Goal: Navigation & Orientation: Find specific page/section

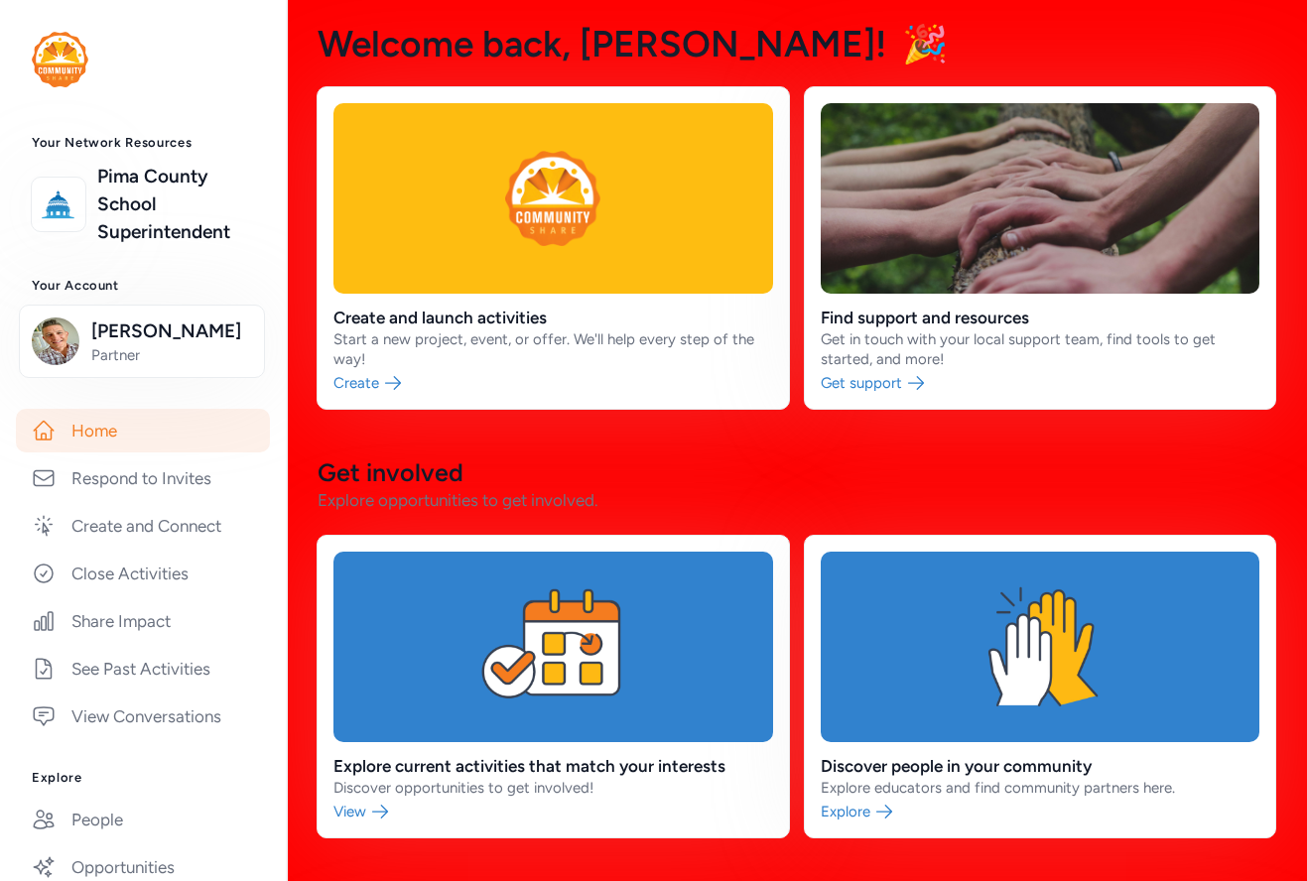
click at [0, 0] on div "Your Network Resources Pima County School Superintendent Your Account Luke Bult…" at bounding box center [653, 440] width 1307 height 881
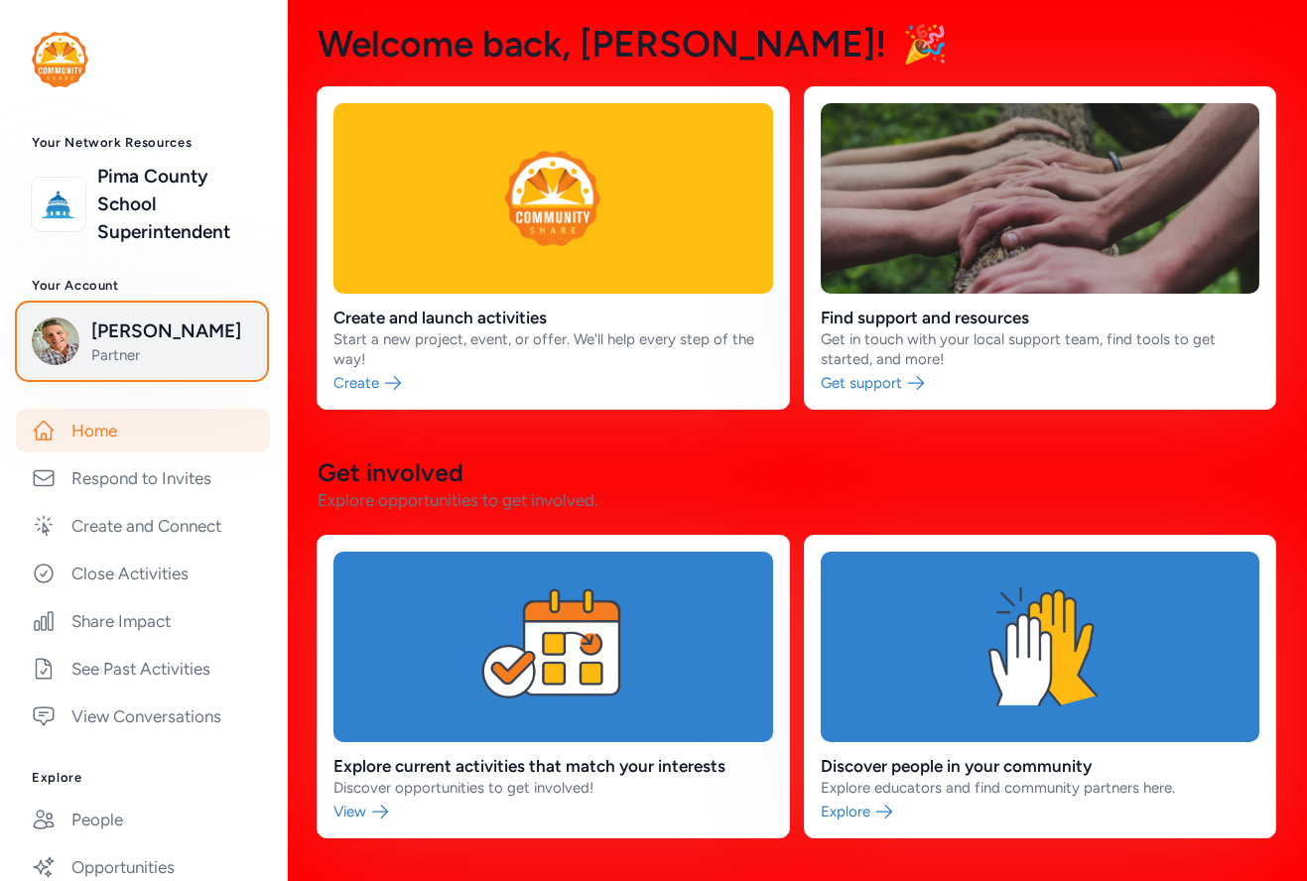
click at [134, 329] on span "[PERSON_NAME]" at bounding box center [171, 332] width 161 height 28
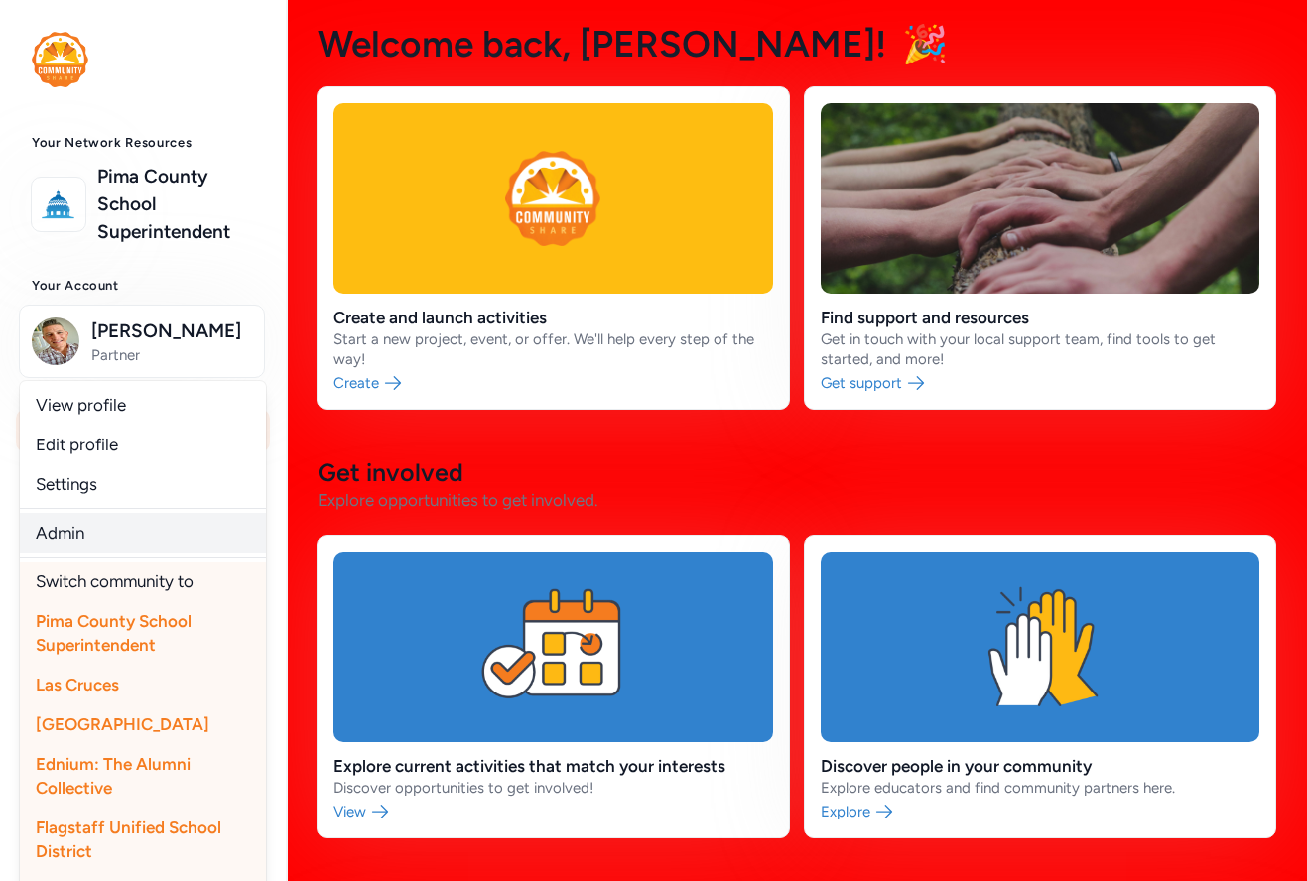
click at [122, 538] on link "Admin" at bounding box center [143, 533] width 246 height 40
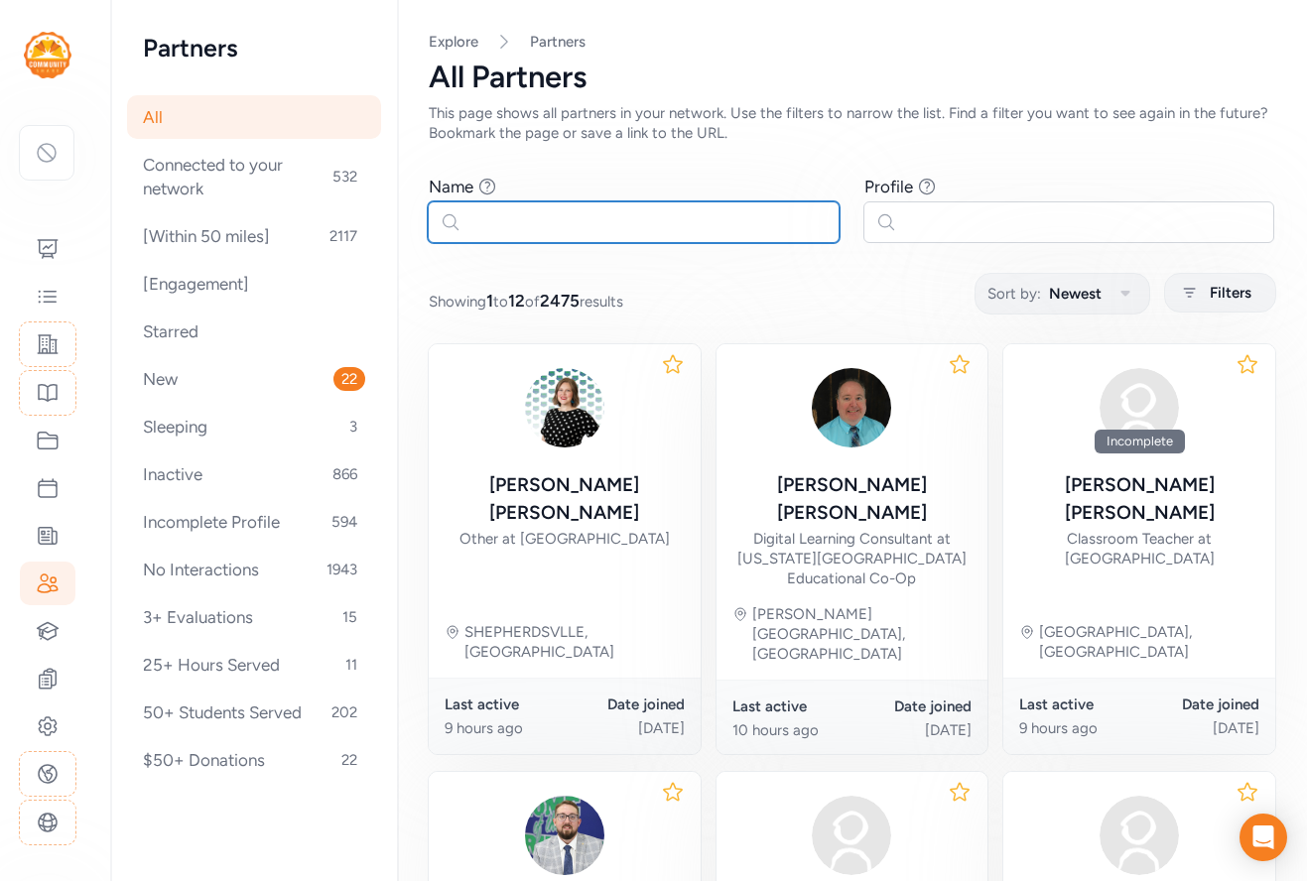
click at [496, 231] on input "text" at bounding box center [634, 222] width 412 height 42
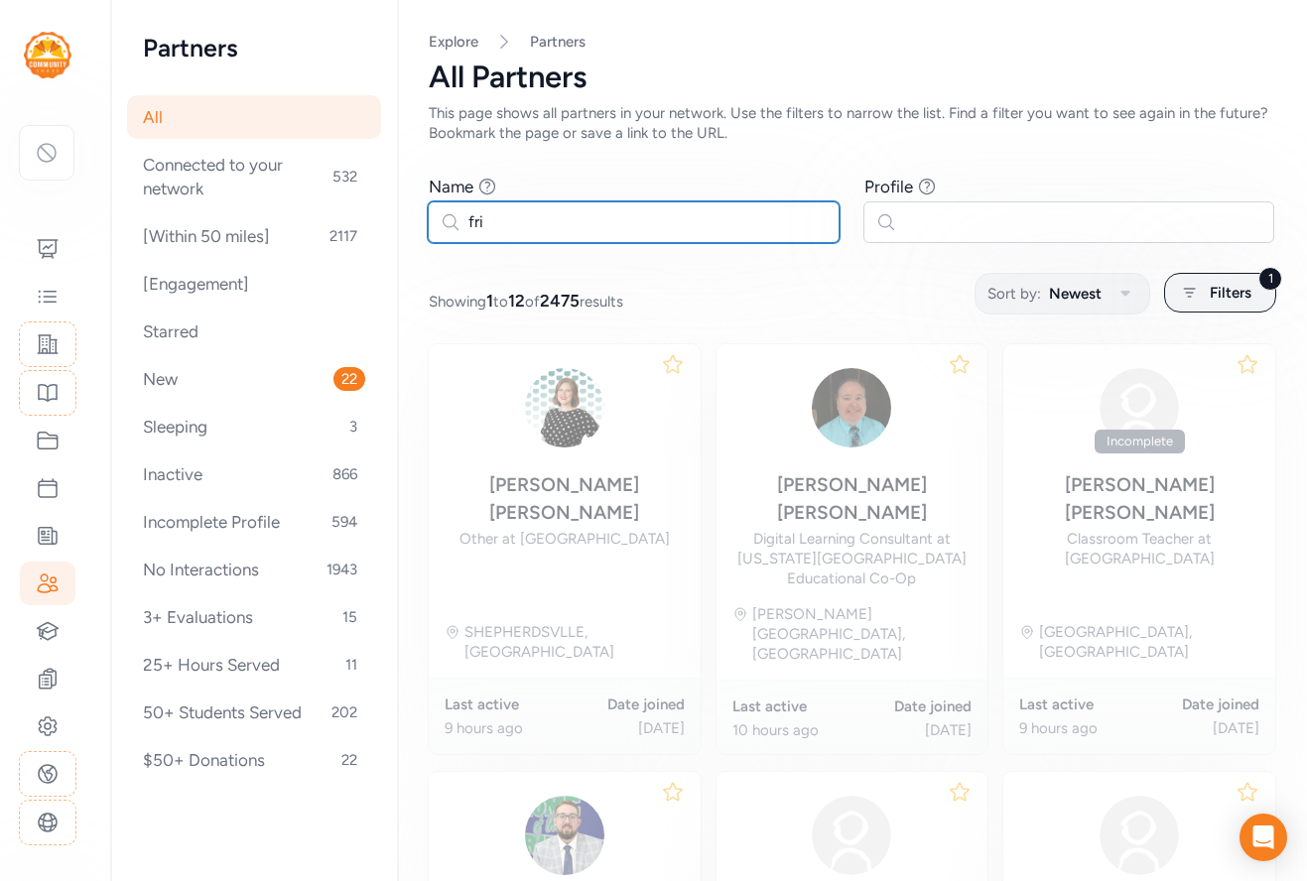
type input "fri"
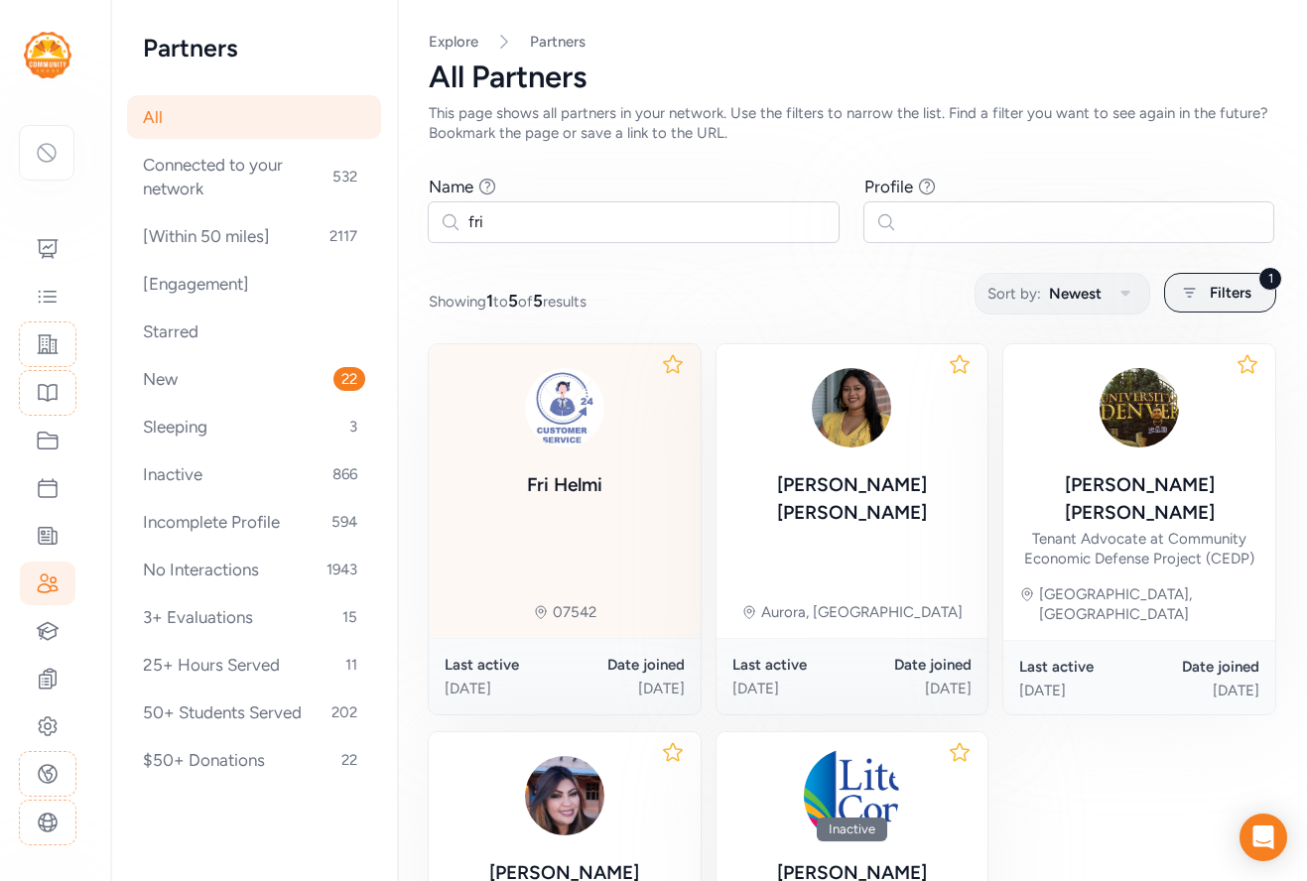
click at [624, 510] on div "Fri Helmi 07542" at bounding box center [565, 491] width 272 height 294
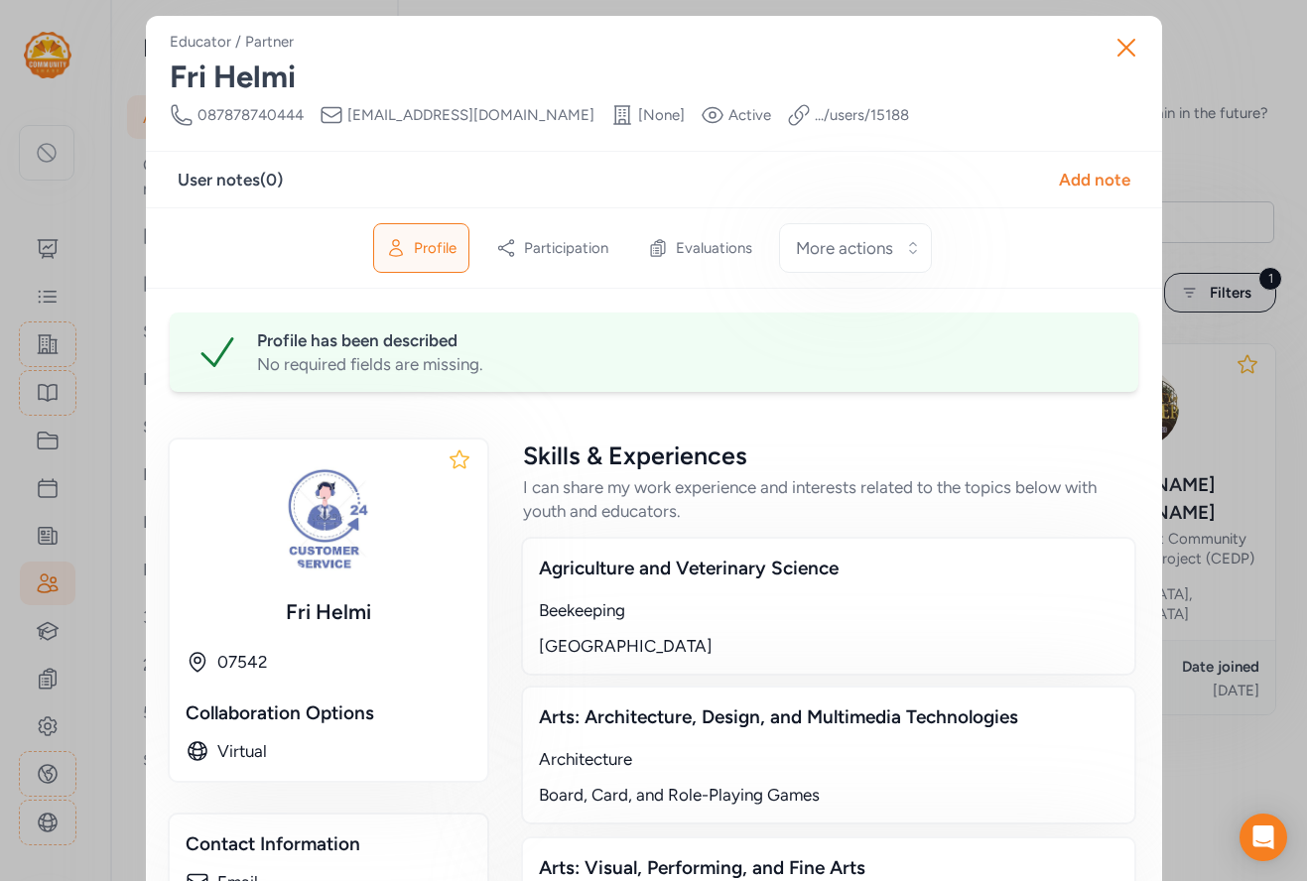
click at [815, 111] on link ".../users/ 15188" at bounding box center [862, 115] width 94 height 20
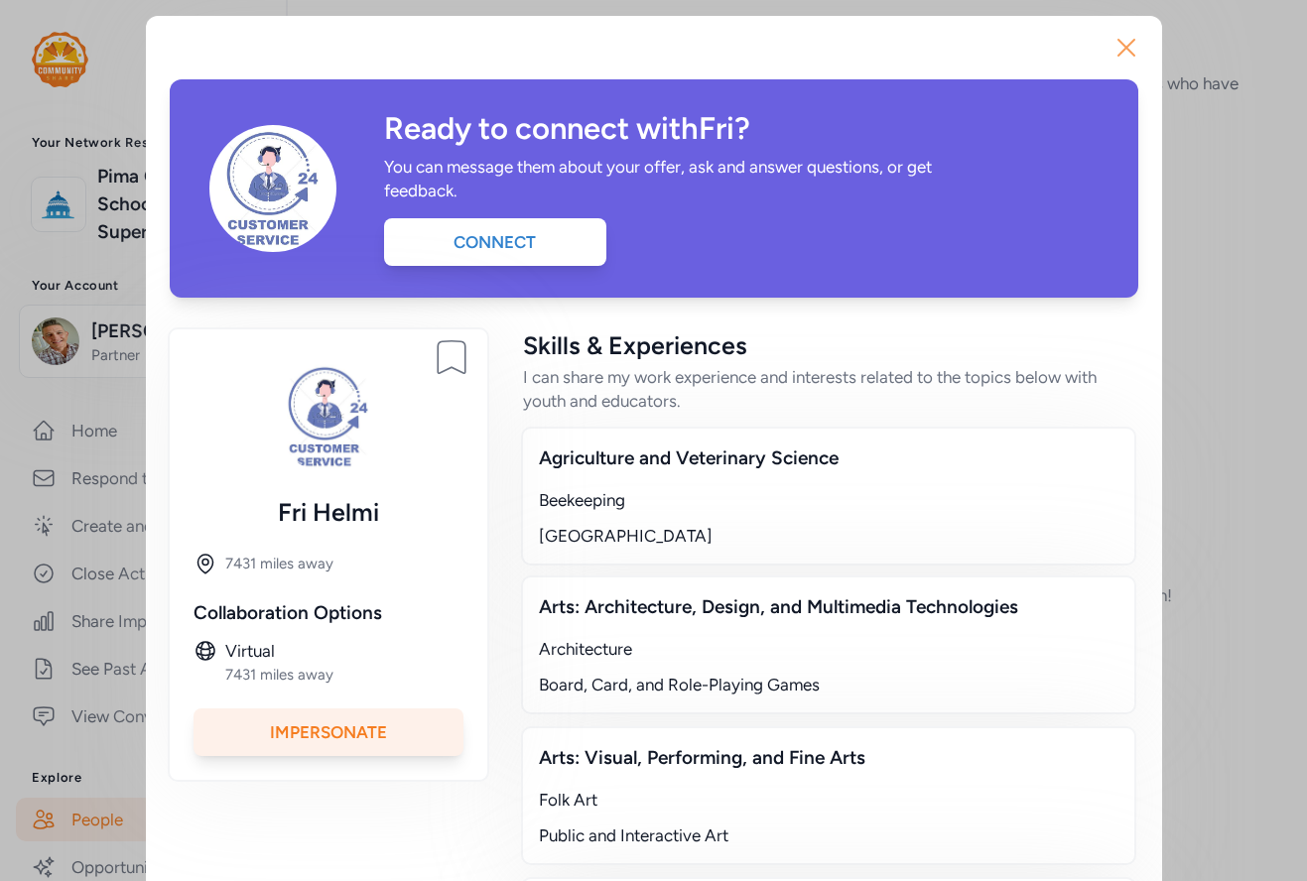
click at [1123, 46] on icon "button" at bounding box center [1126, 48] width 16 height 16
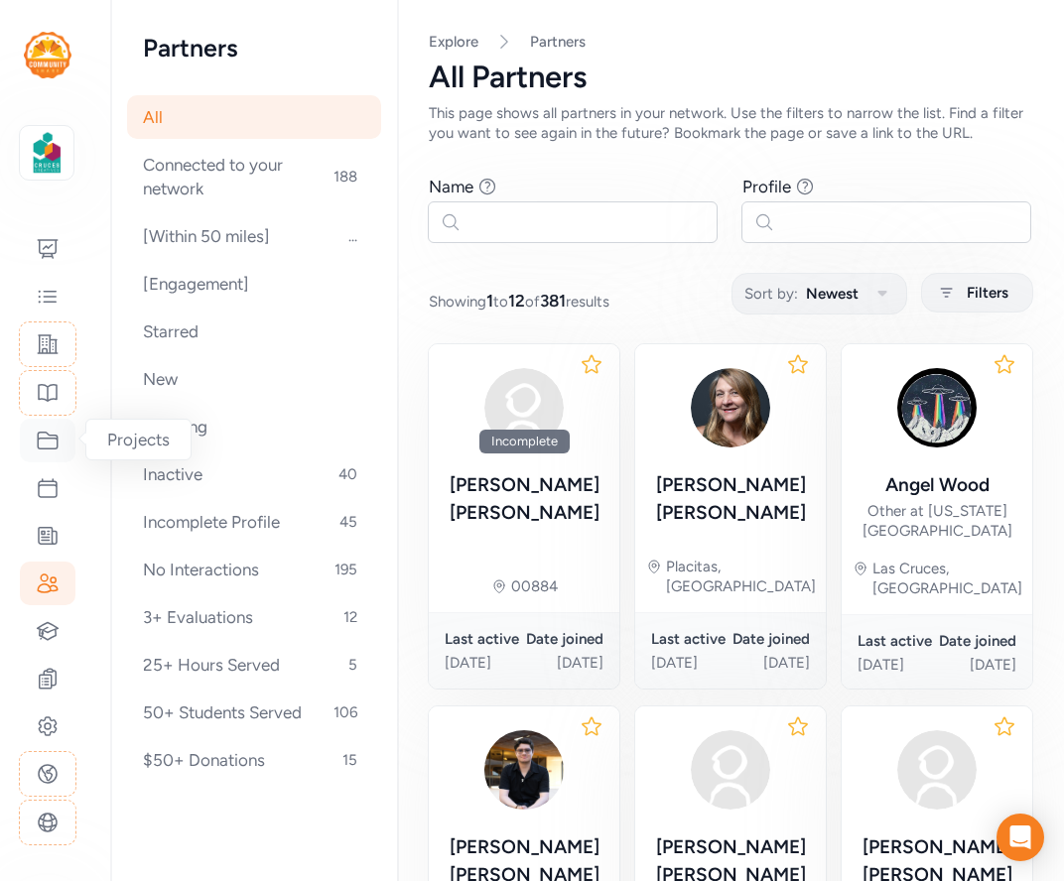
click at [49, 441] on icon at bounding box center [48, 441] width 24 height 24
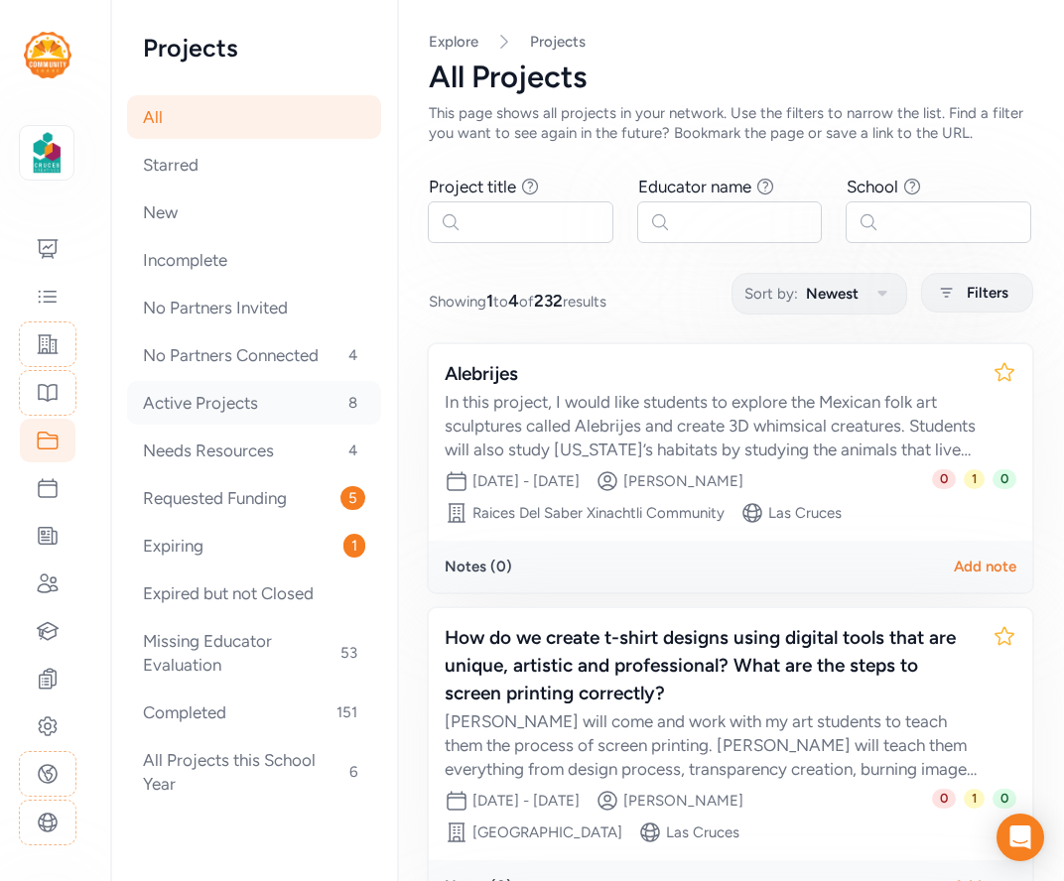
click at [240, 400] on div "Active Projects 8" at bounding box center [254, 403] width 254 height 44
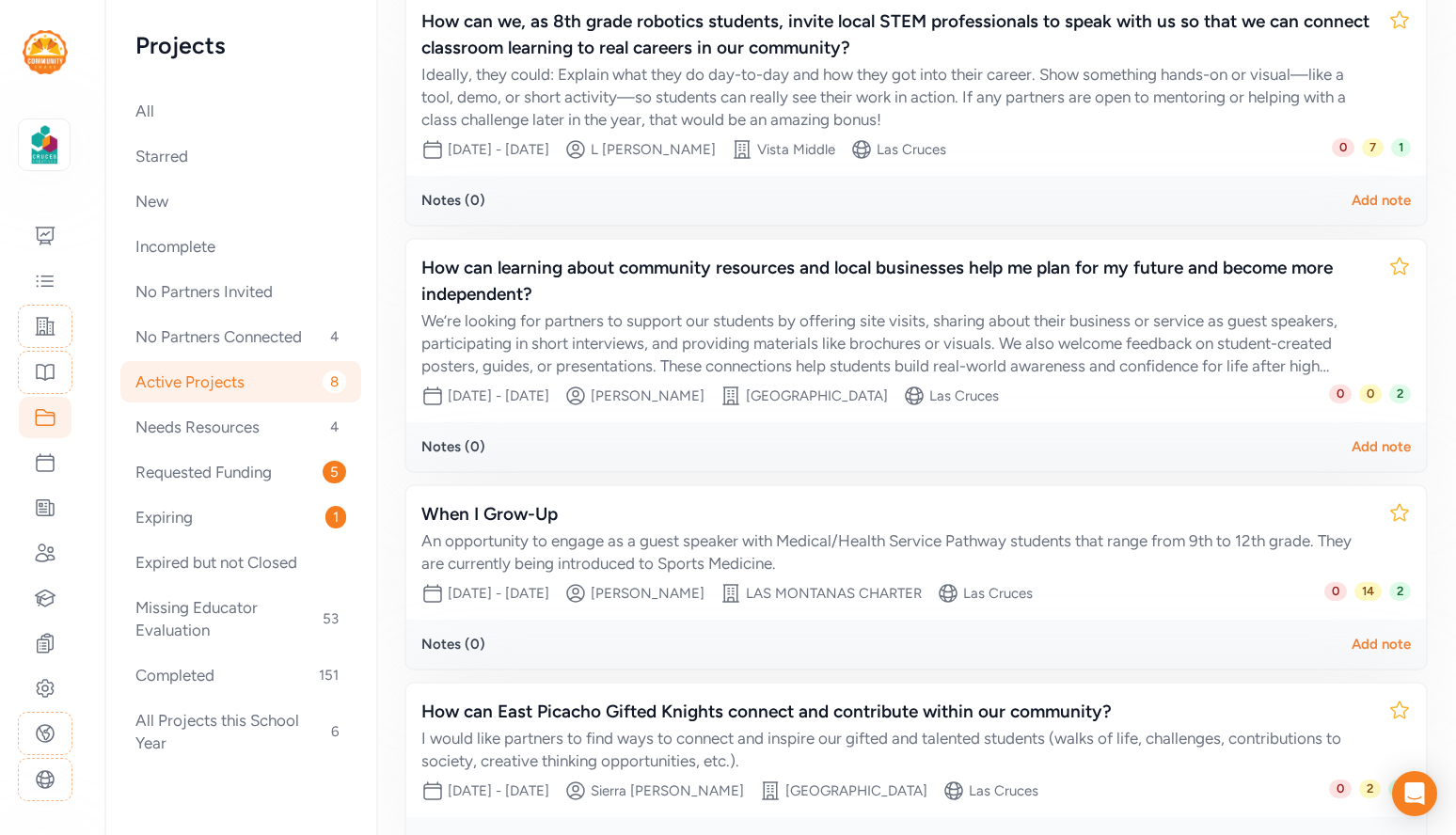
scroll to position [1291, 0]
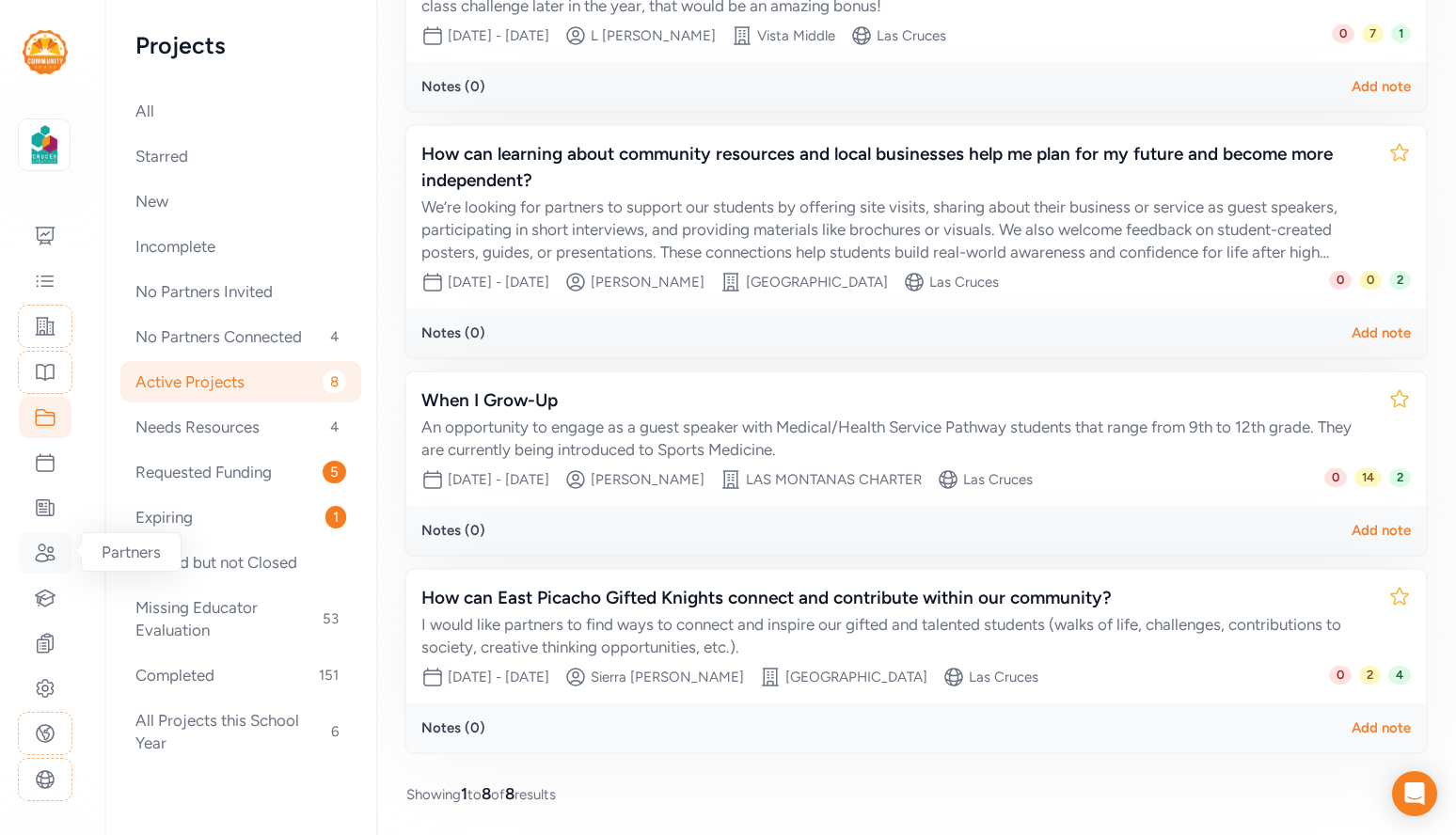
click at [46, 553] on icon at bounding box center [46, 554] width 23 height 23
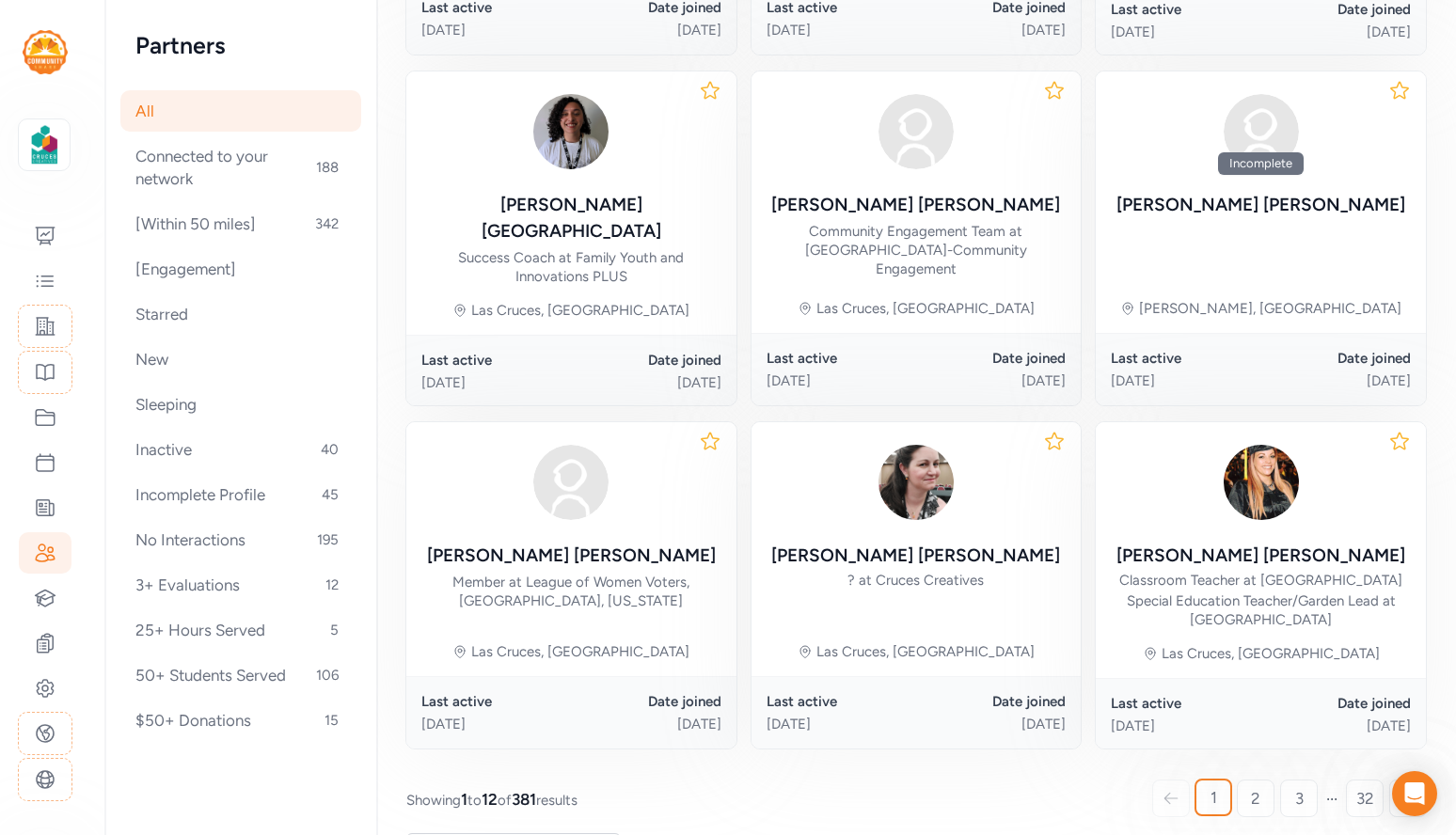
scroll to position [941, 0]
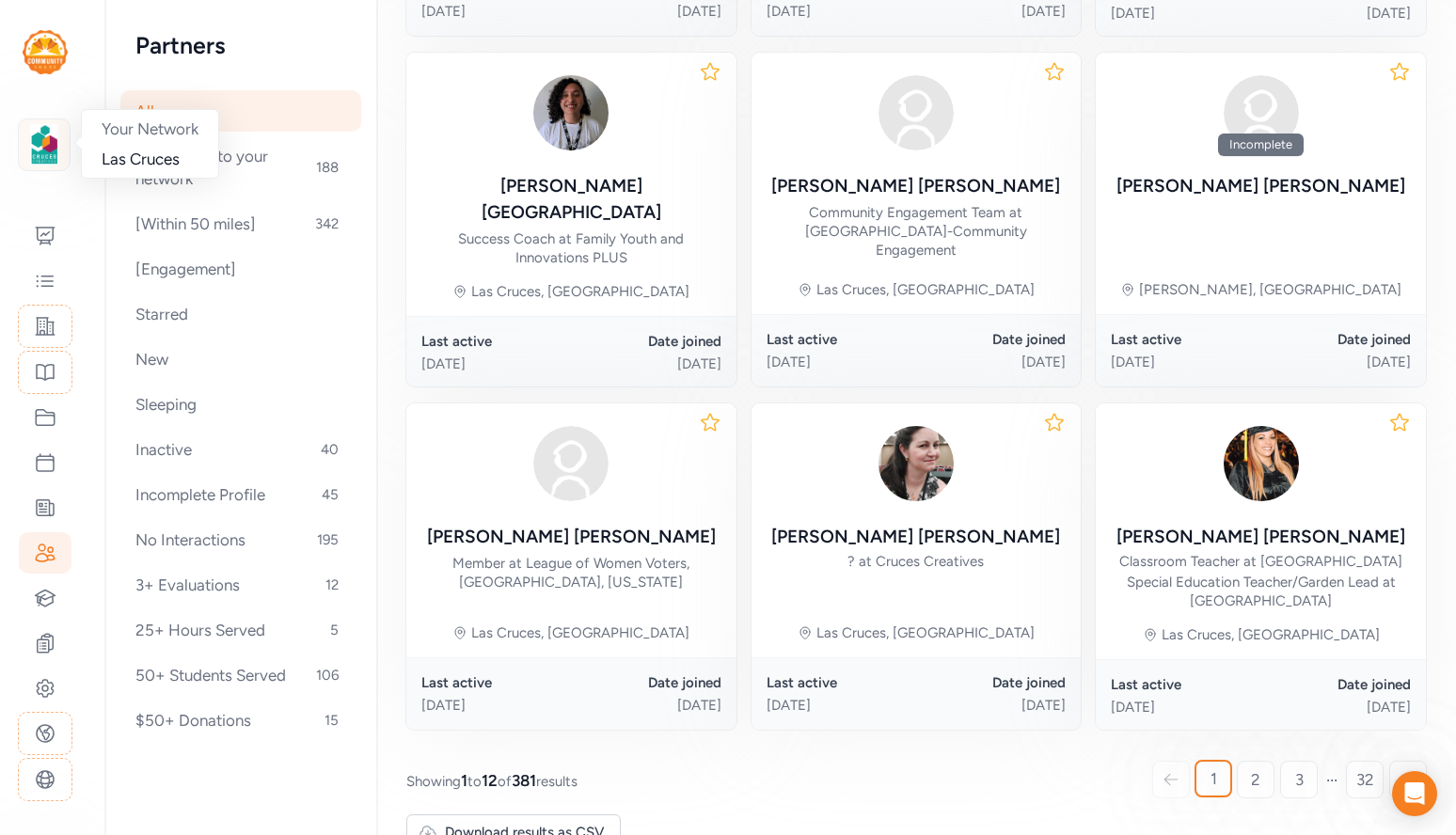
click at [40, 148] on img at bounding box center [45, 145] width 42 height 42
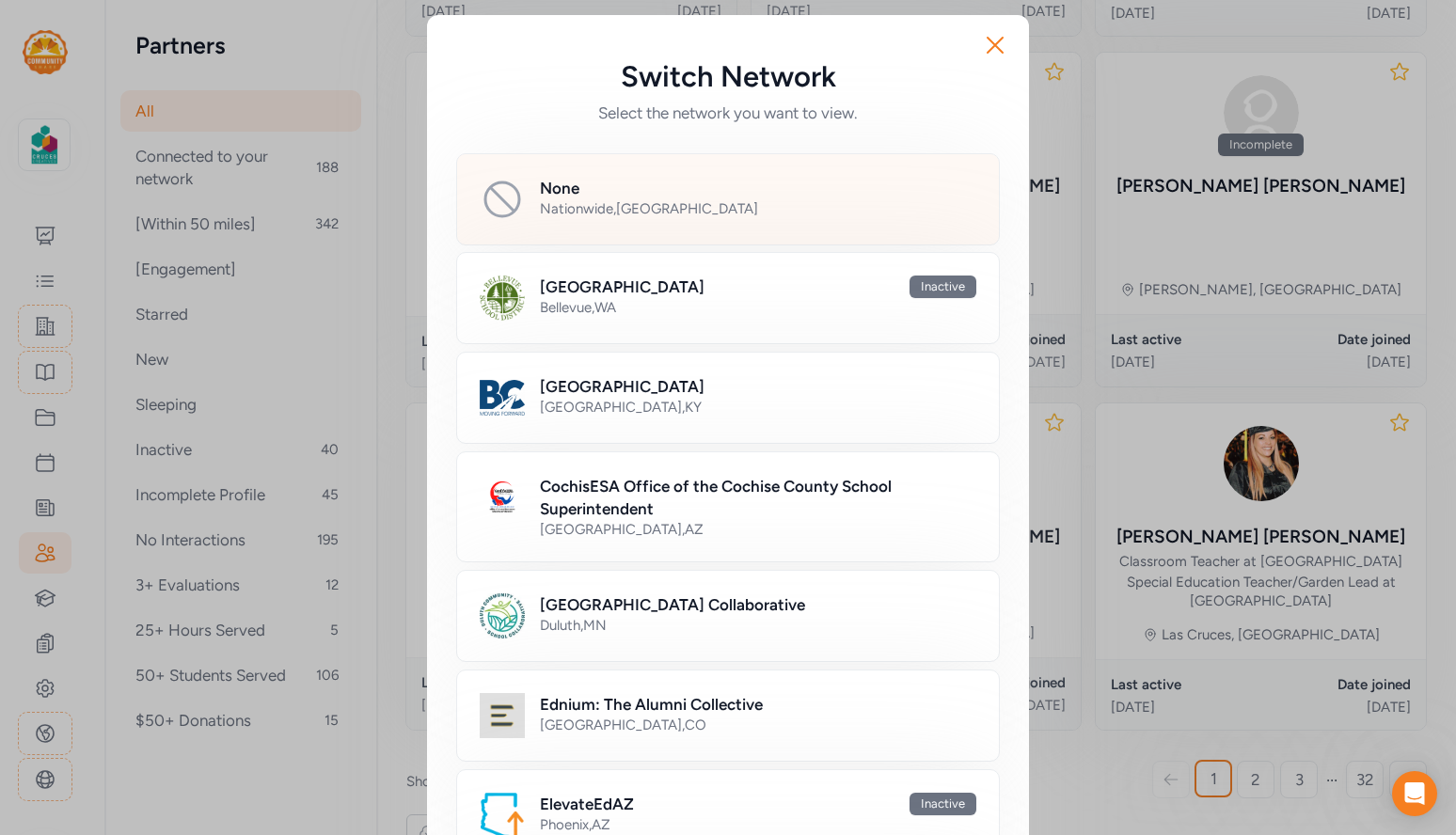
click at [669, 220] on div "None Nationwide , [GEOGRAPHIC_DATA]" at bounding box center [758, 200] width 436 height 45
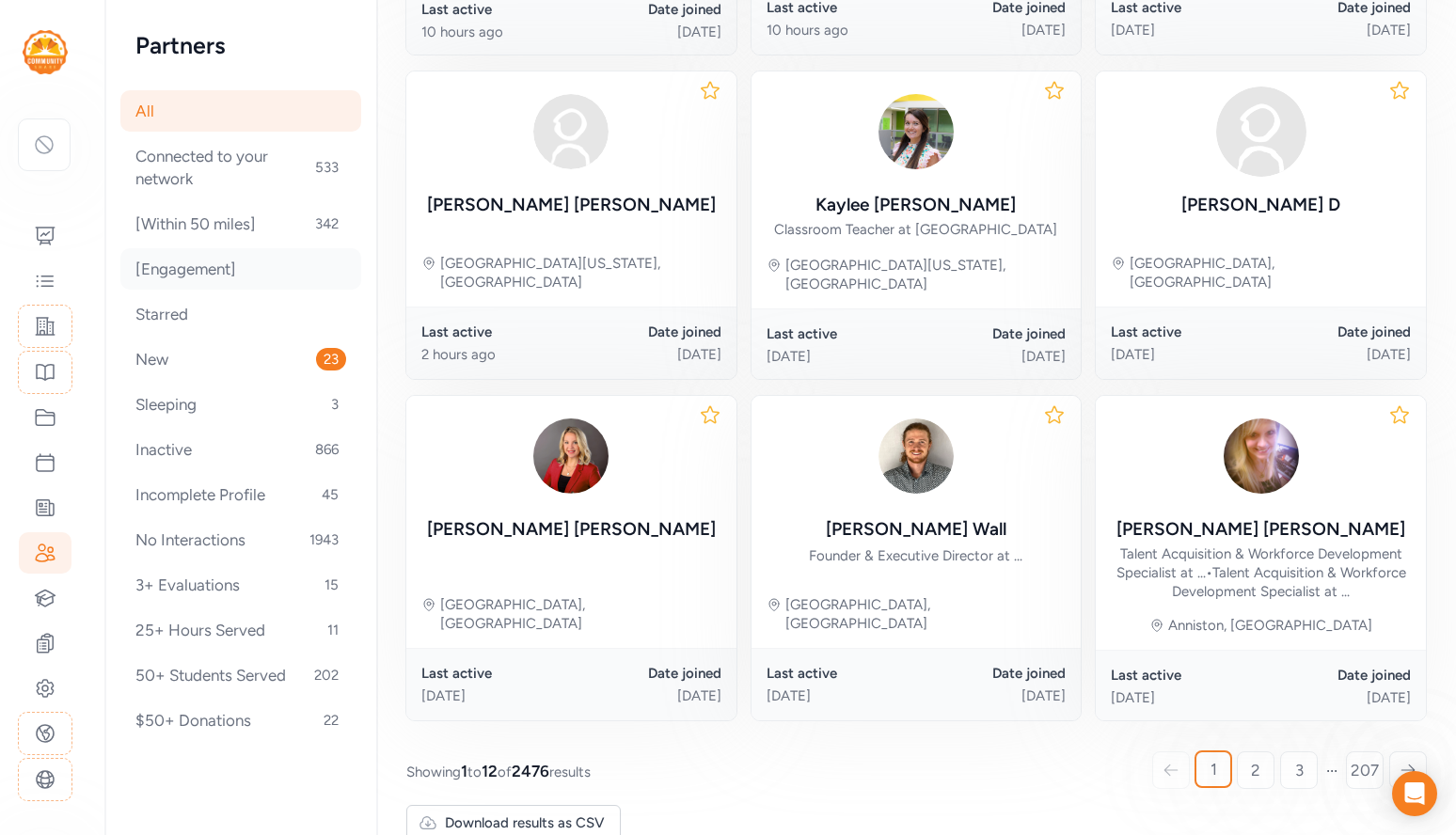
scroll to position [937, 0]
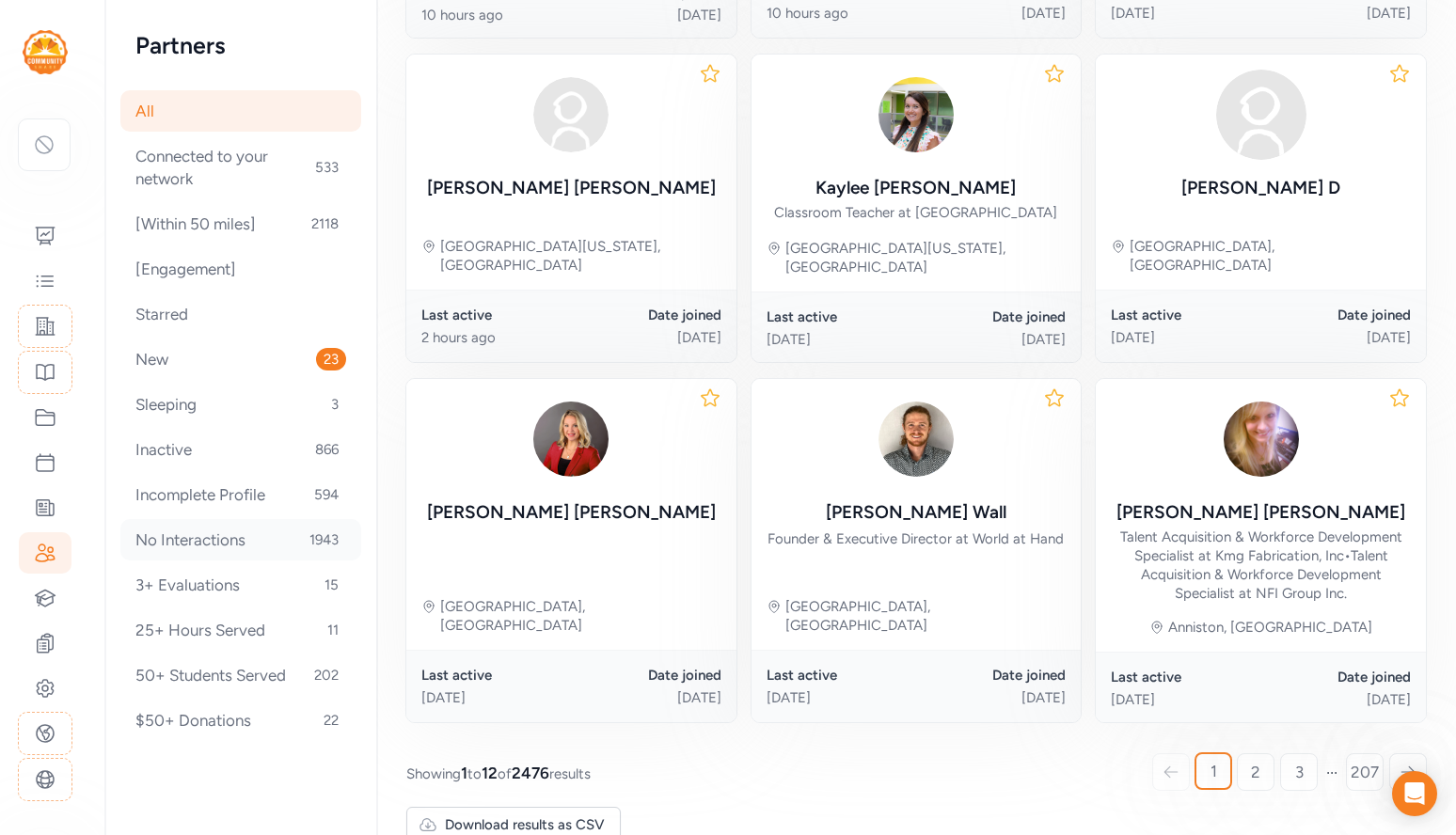
click at [180, 545] on div "No Interactions 1943" at bounding box center [241, 540] width 241 height 42
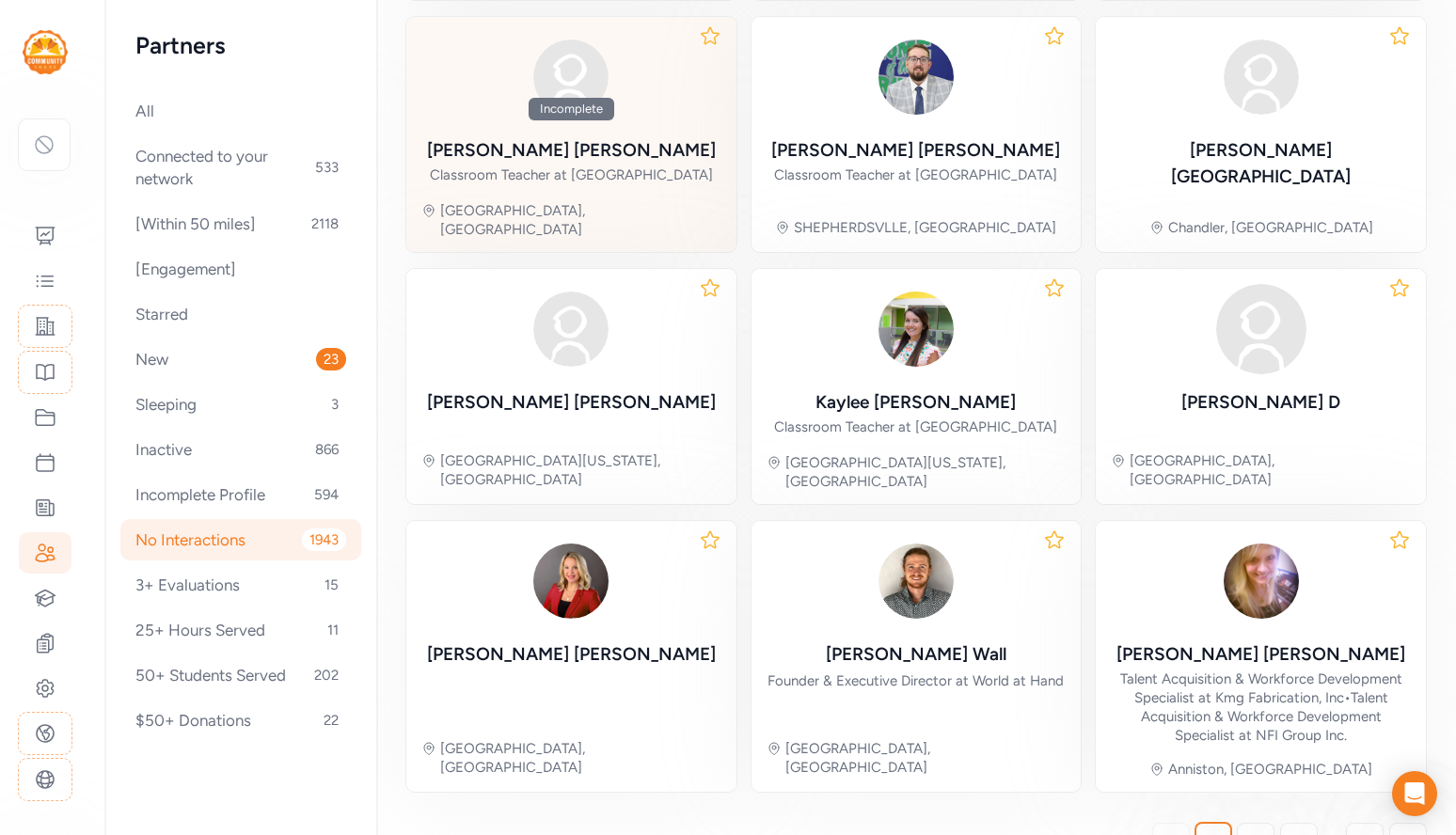
scroll to position [540, 0]
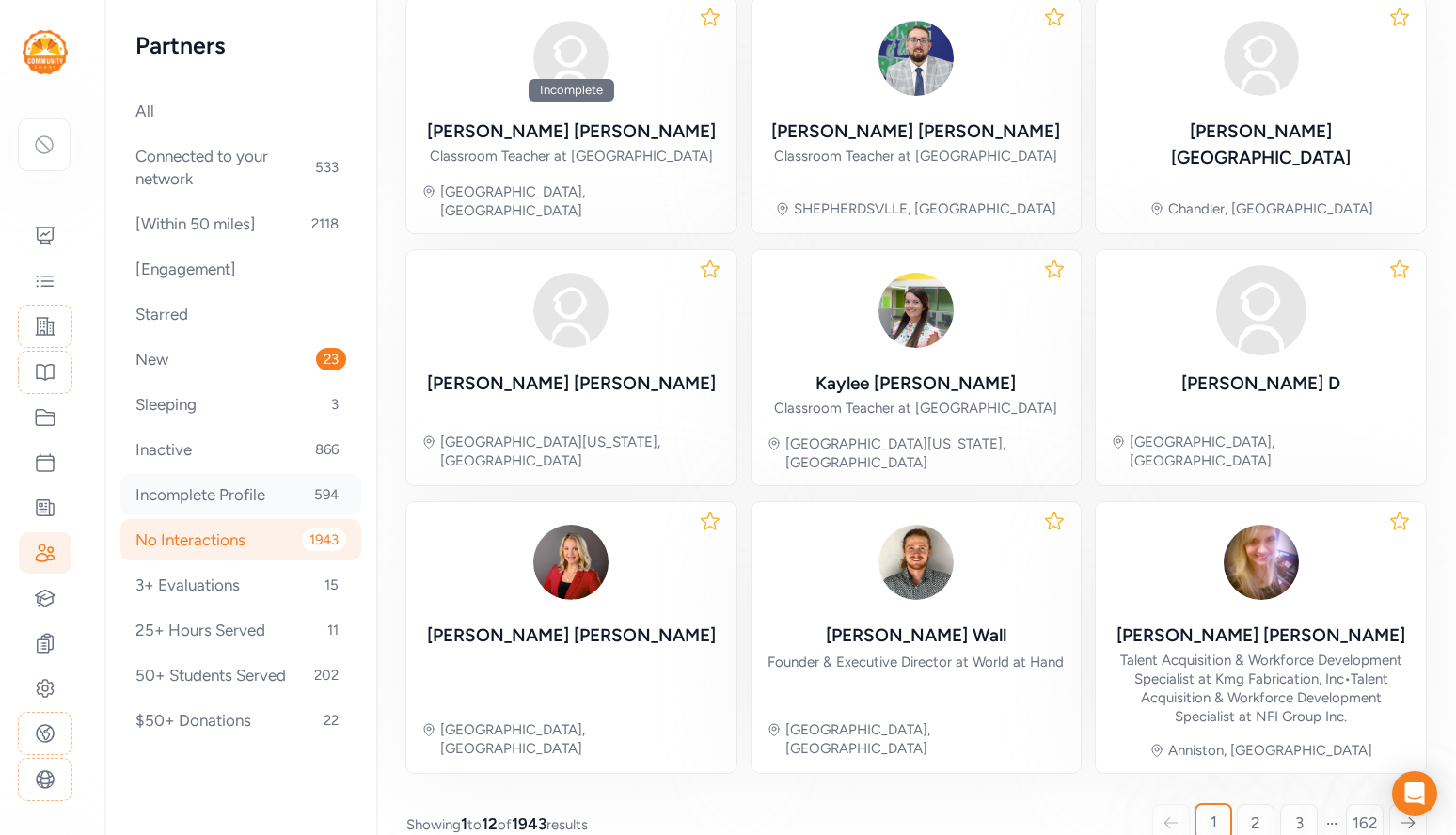
click at [224, 497] on div "Incomplete Profile 594" at bounding box center [241, 495] width 241 height 42
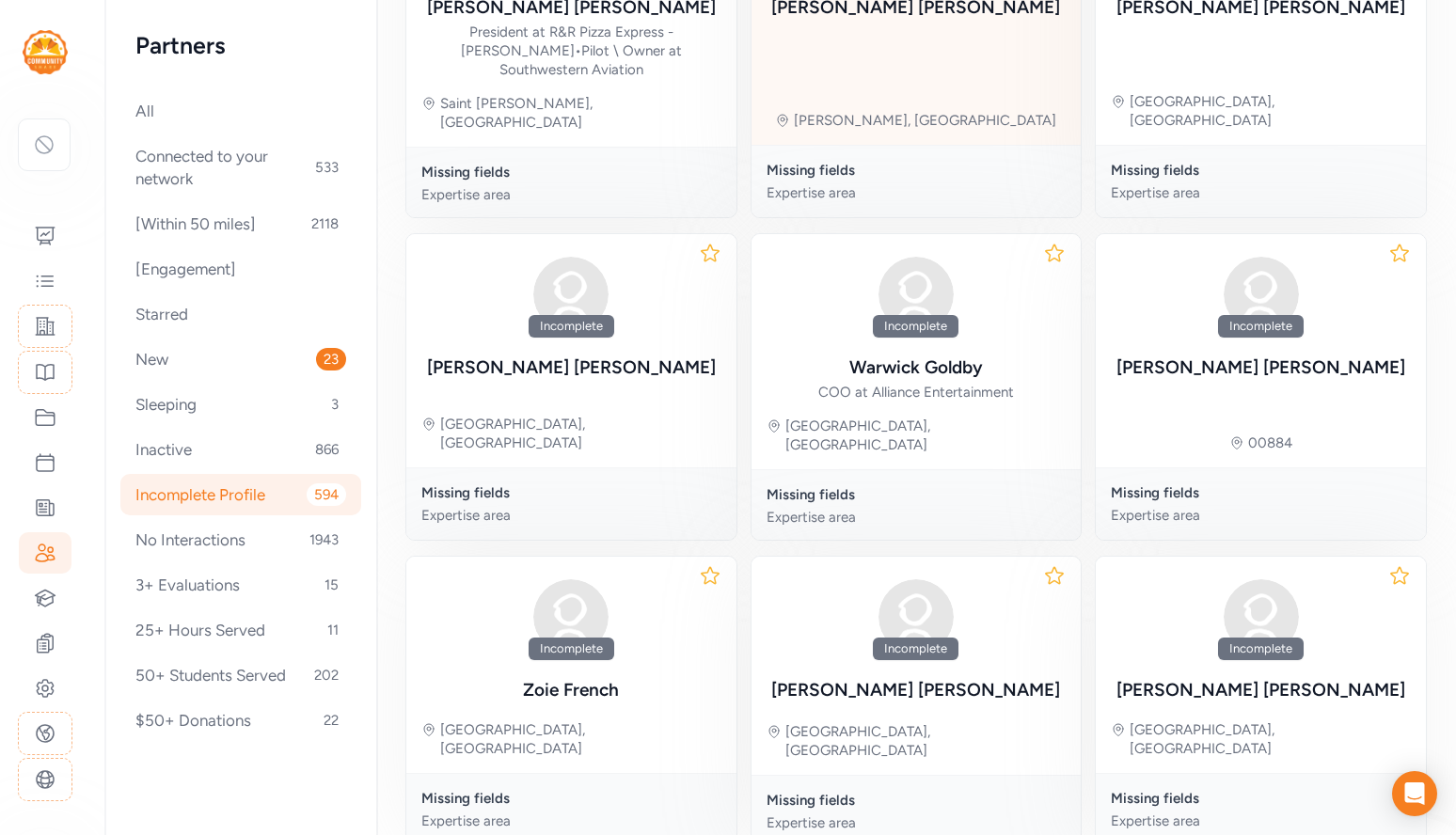
scroll to position [717, 0]
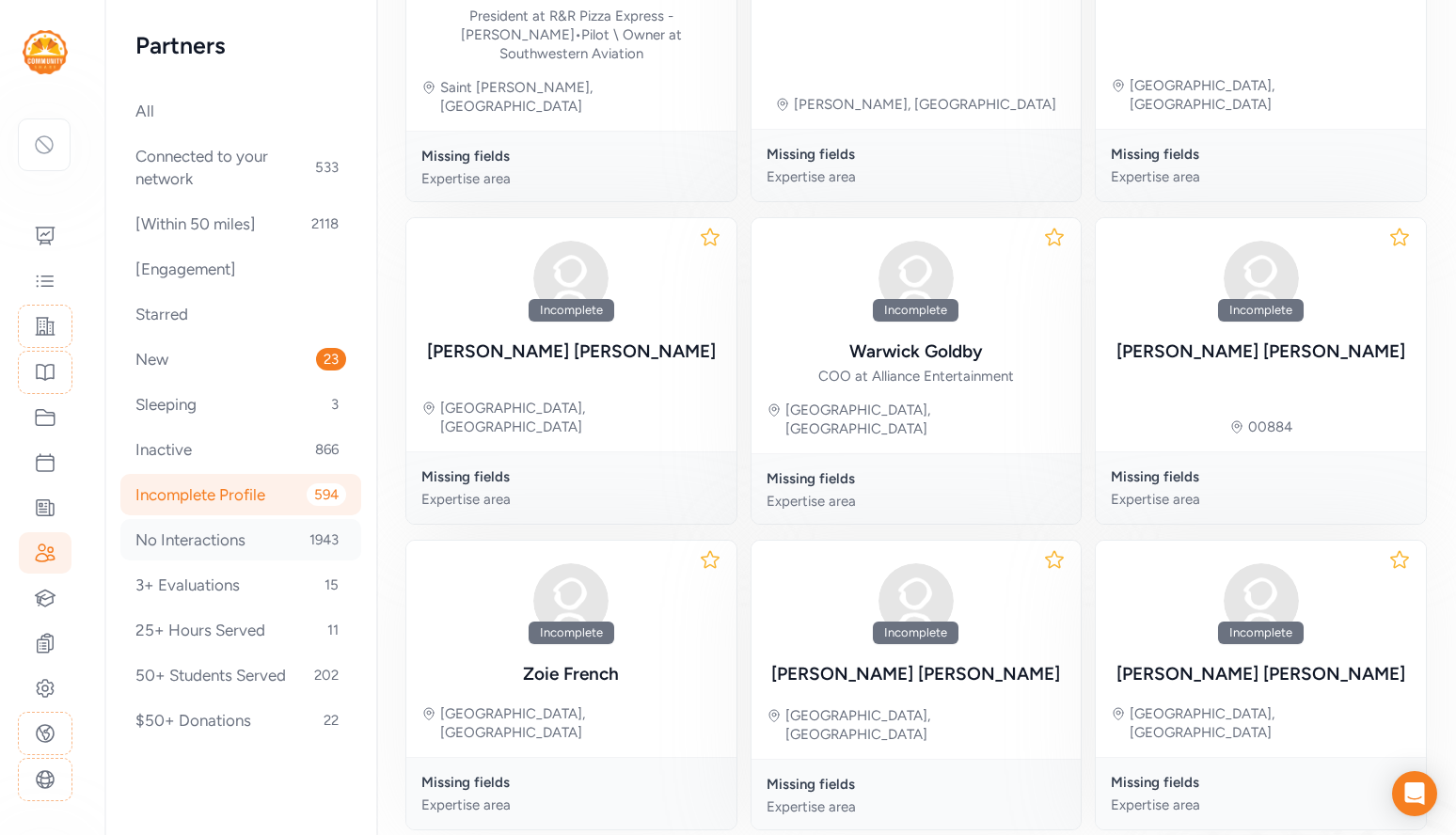
click at [224, 542] on div "No Interactions 1943" at bounding box center [241, 540] width 241 height 42
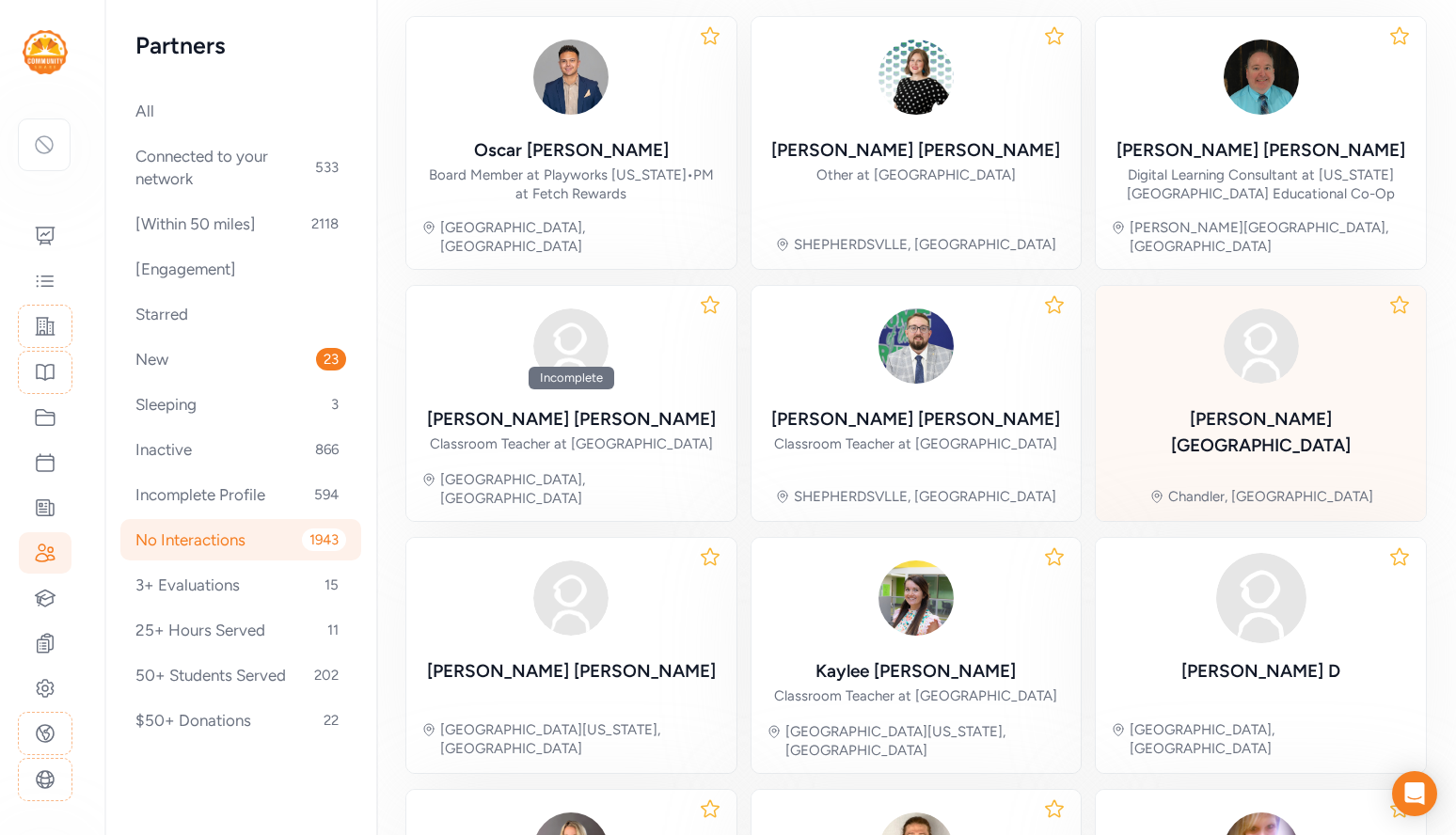
scroll to position [251, 0]
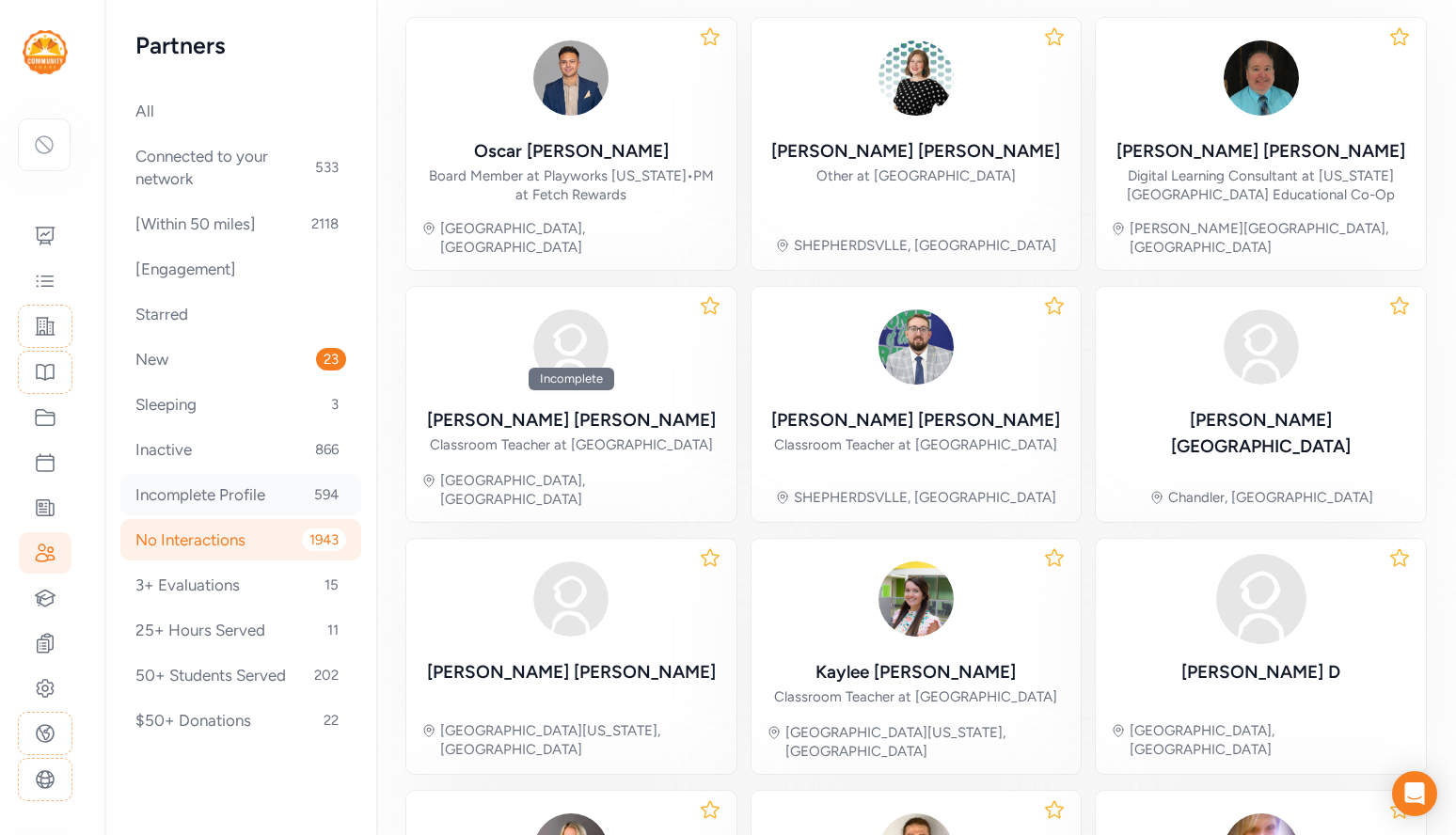
click at [249, 493] on div "Incomplete Profile 594" at bounding box center [241, 495] width 241 height 42
